Goal: Task Accomplishment & Management: Manage account settings

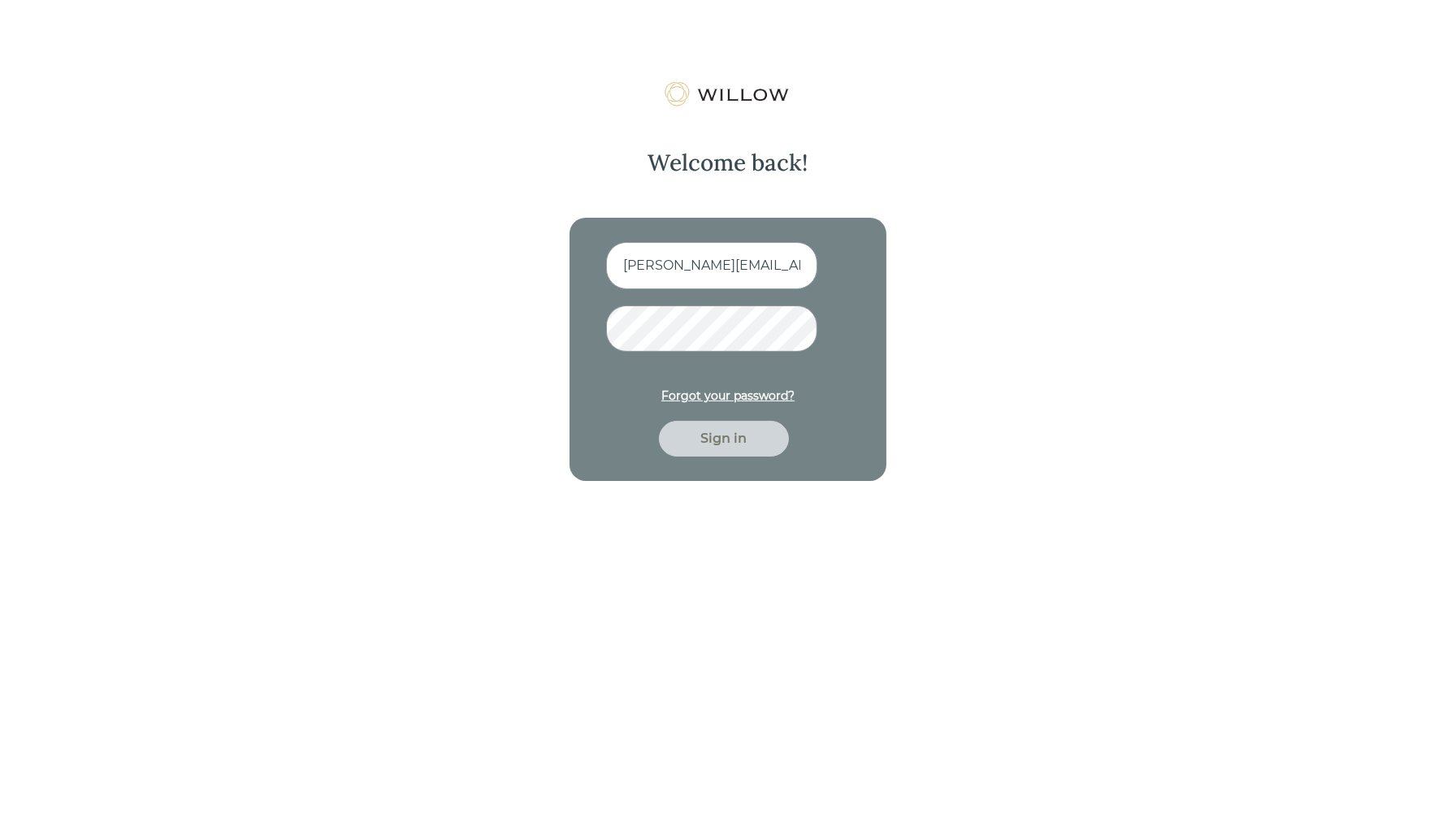
click at [708, 270] on input "alana+demonext@trustwillow.com" at bounding box center [712, 265] width 212 height 47
type input "alana+democomp@trustwillow.com"
click at [751, 445] on div "Sign in" at bounding box center [724, 438] width 93 height 19
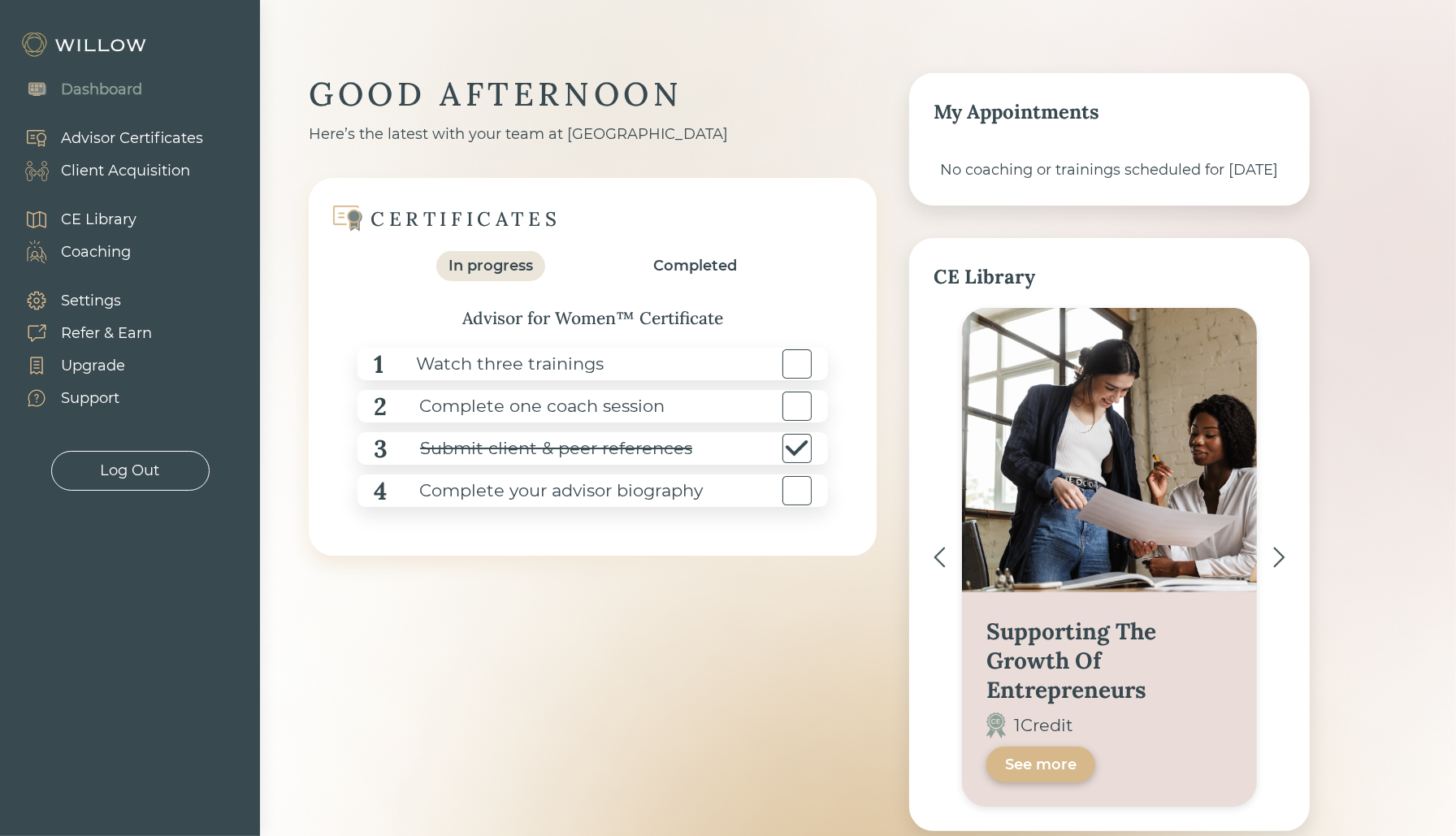
click at [140, 477] on div "Log Out" at bounding box center [131, 471] width 59 height 22
